Goal: Information Seeking & Learning: Compare options

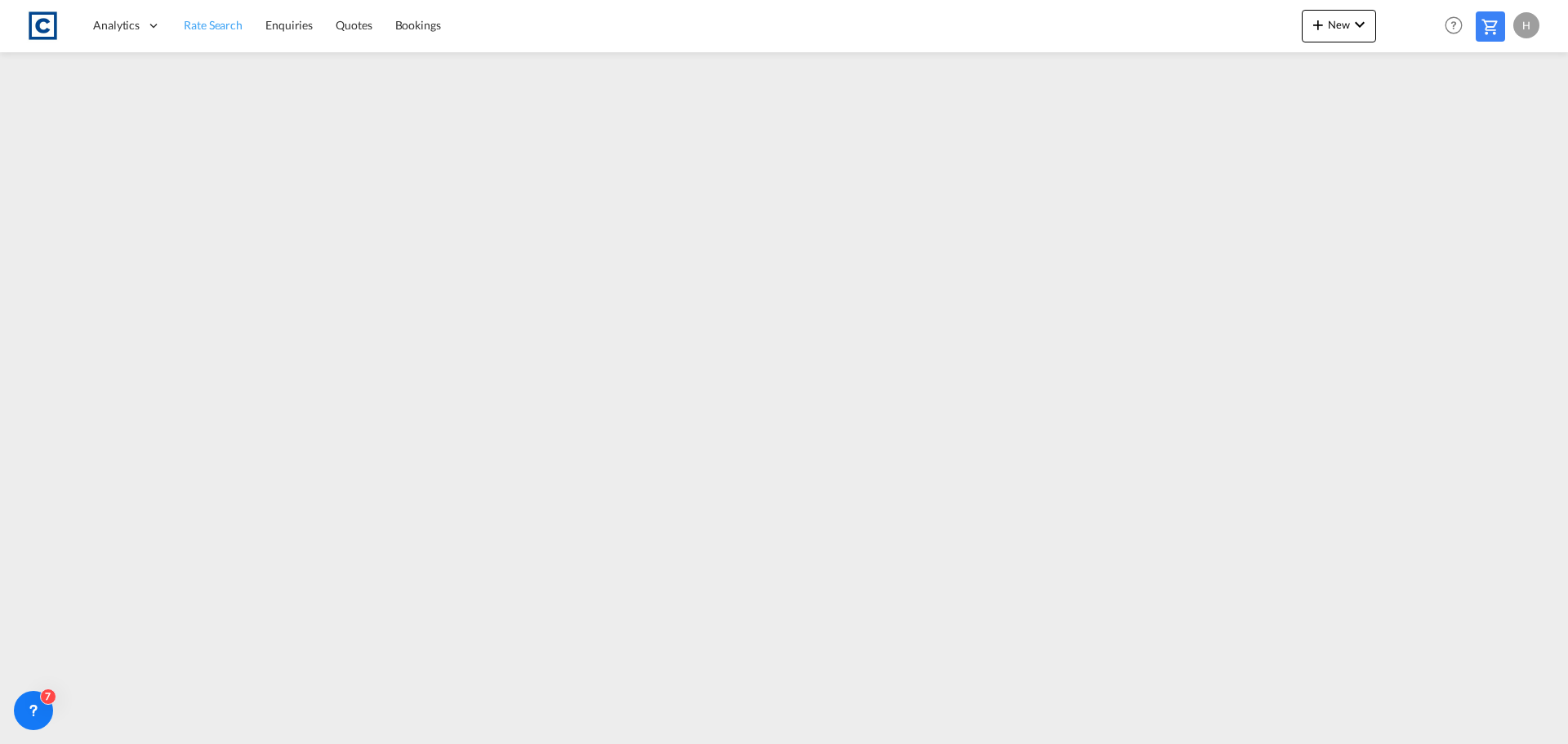
click at [201, 18] on span "Rate Search" at bounding box center [213, 25] width 59 height 14
click at [242, 27] on span "Rate Search" at bounding box center [213, 24] width 60 height 14
